Goal: Transaction & Acquisition: Purchase product/service

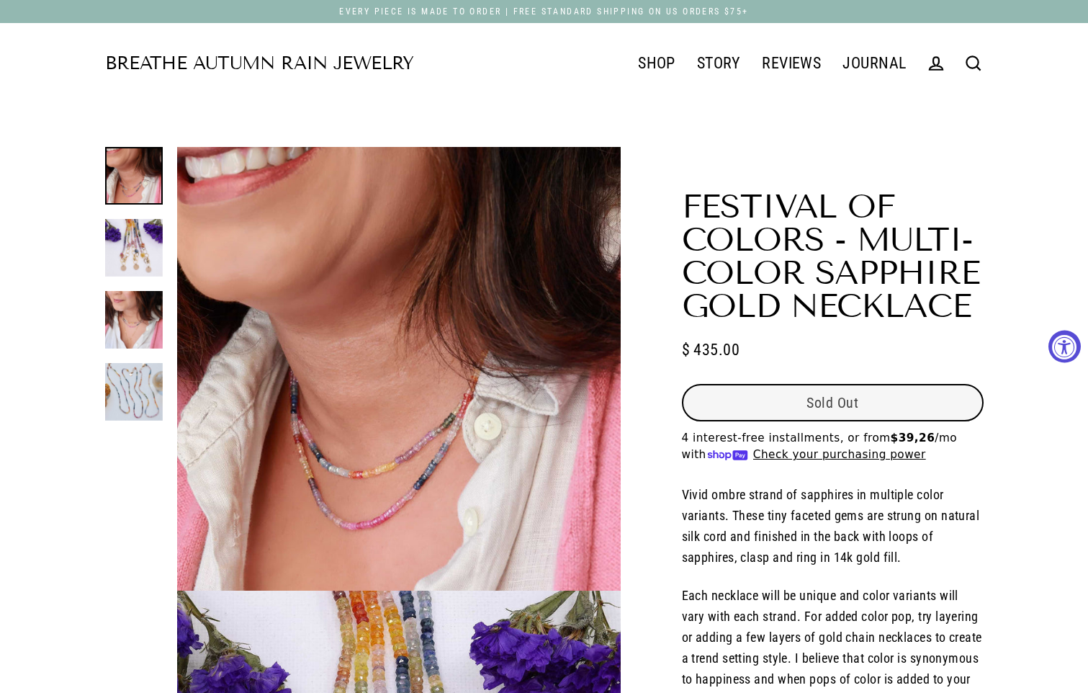
select select "3"
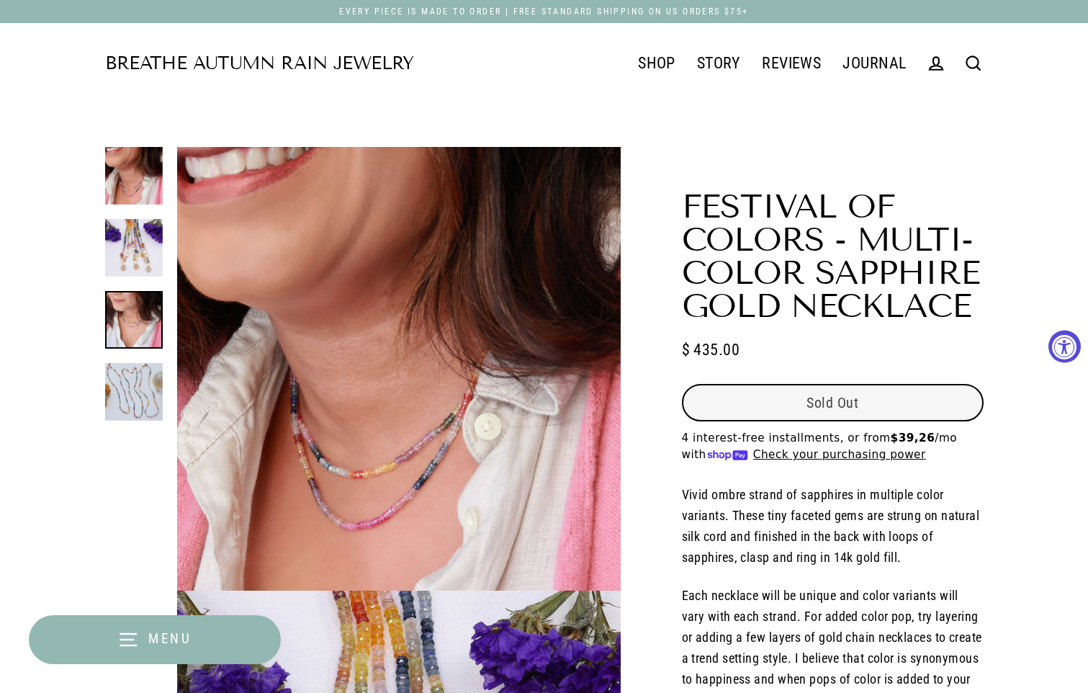
scroll to position [2161, 0]
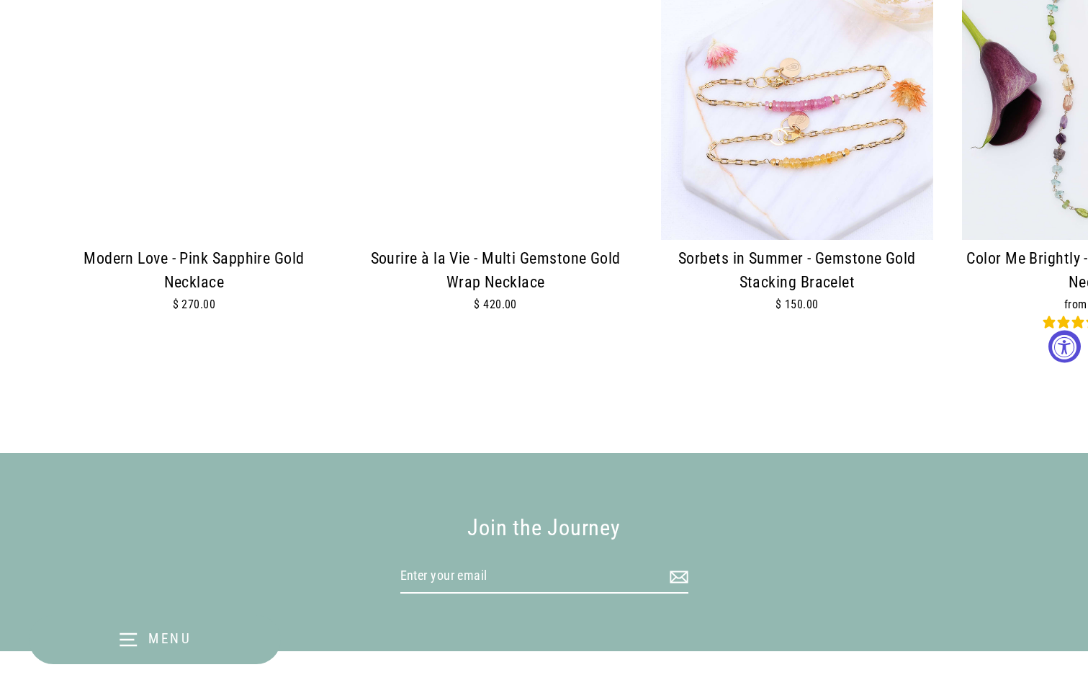
click at [65, 169] on img at bounding box center [495, 103] width 273 height 273
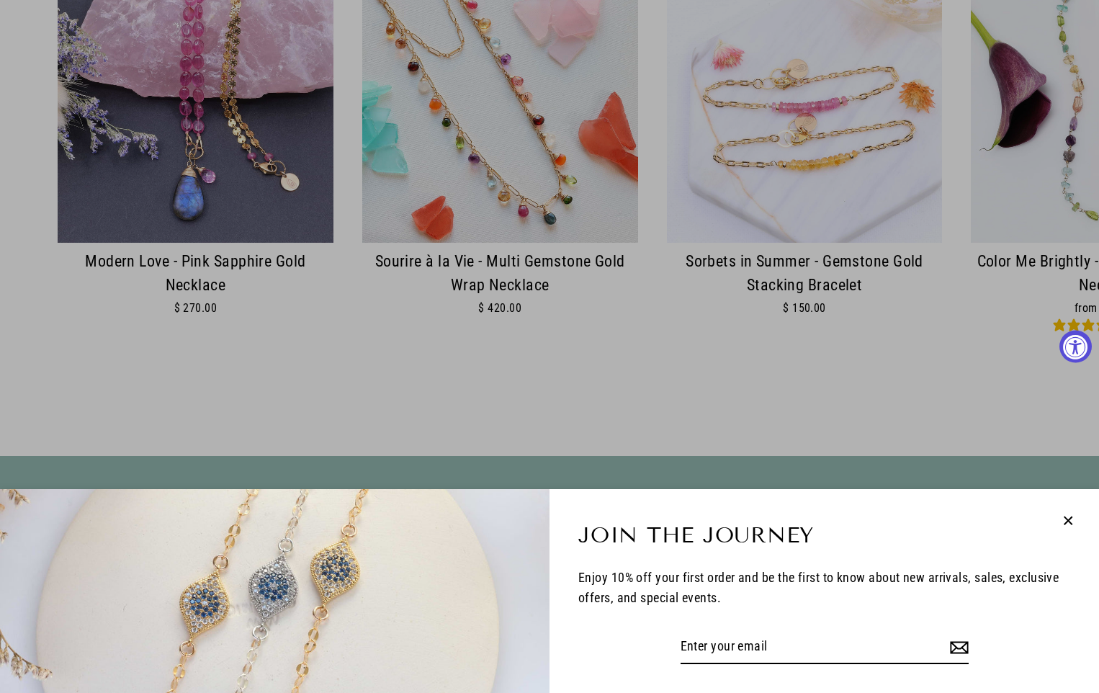
click at [65, 171] on div "Join the Journey Enjoy 10% off your first order and be the first to know about …" at bounding box center [549, 346] width 1099 height 693
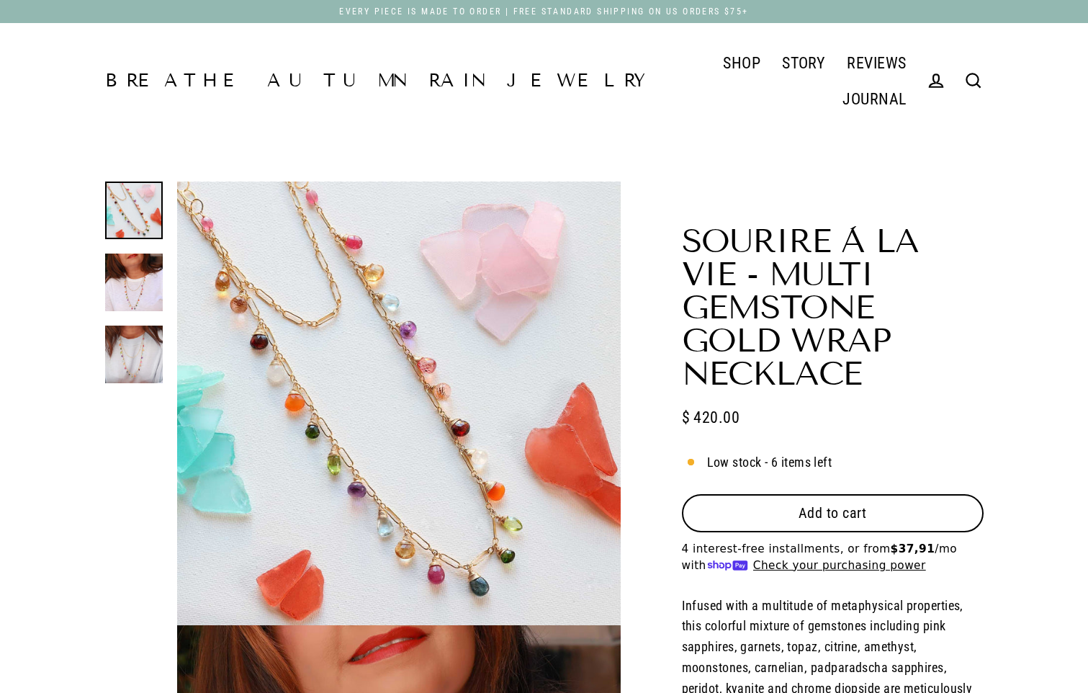
click at [838, 494] on button "Add to cart" at bounding box center [833, 512] width 302 height 37
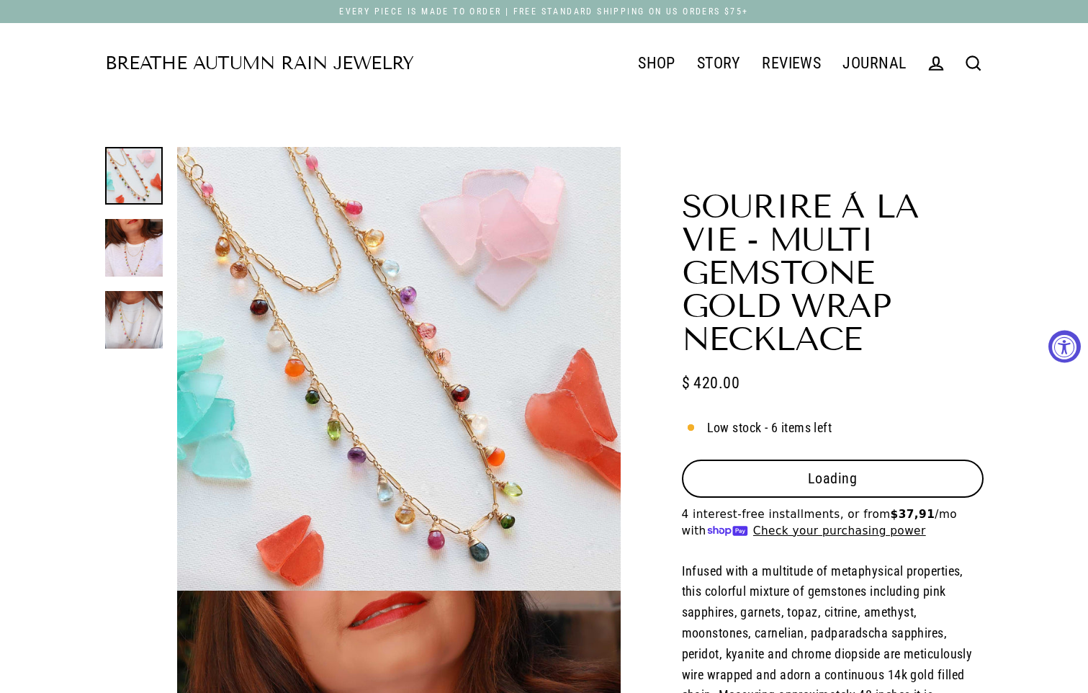
select select "3"
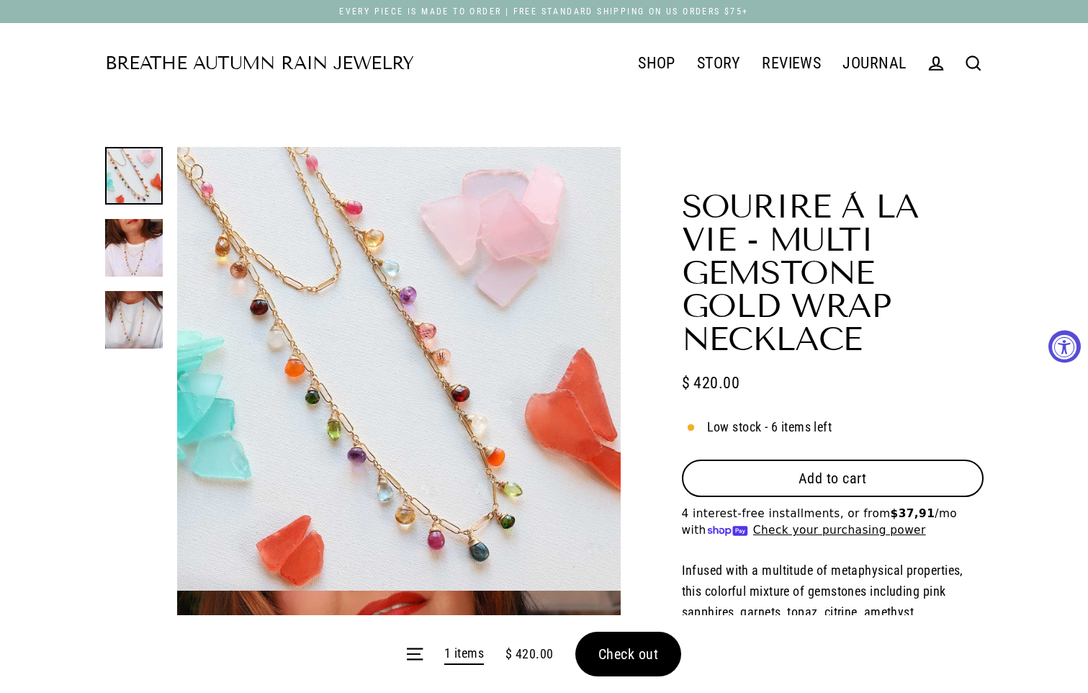
click at [635, 651] on form "Menu 1 items $ 420.00 Check out" at bounding box center [544, 654] width 1088 height 78
click at [643, 664] on form "Menu 1 items $ 420.00 Check out" at bounding box center [544, 654] width 1088 height 78
click at [639, 653] on form "Menu 1 items $ 420.00 Check out" at bounding box center [544, 654] width 1088 height 78
click at [624, 665] on button "Check out" at bounding box center [628, 654] width 107 height 45
